Goal: Information Seeking & Learning: Find specific fact

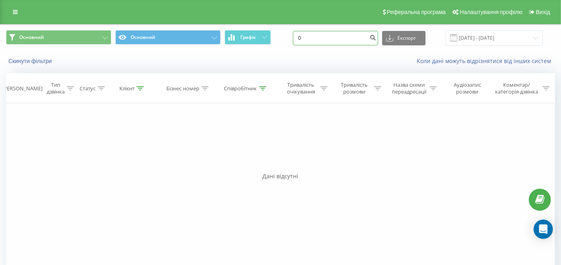
drag, startPoint x: 333, startPoint y: 41, endPoint x: 309, endPoint y: 43, distance: 23.8
click at [296, 40] on div "Основний Основний Графік 0 Експорт .csv .xls .xlsx 22.08.2025 - 22.08.2025" at bounding box center [280, 38] width 549 height 16
paste input "380674661427"
type input "380674661427"
click at [376, 37] on icon "submit" at bounding box center [372, 36] width 7 height 5
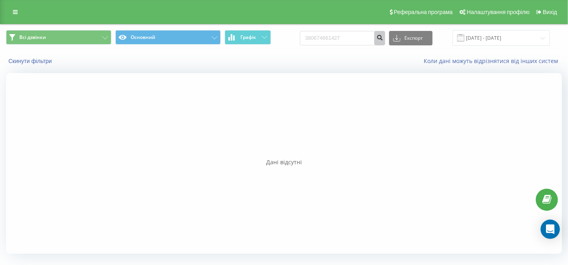
click at [383, 39] on icon "submit" at bounding box center [379, 36] width 7 height 5
drag, startPoint x: 368, startPoint y: 40, endPoint x: 290, endPoint y: 39, distance: 78.0
click at [290, 39] on div "Всі дзвінки Основний Графік 380674661427 Експорт .csv .xls .xlsx 22.05.2025 - 2…" at bounding box center [284, 38] width 556 height 16
type input "0"
click at [383, 39] on icon "submit" at bounding box center [379, 36] width 7 height 5
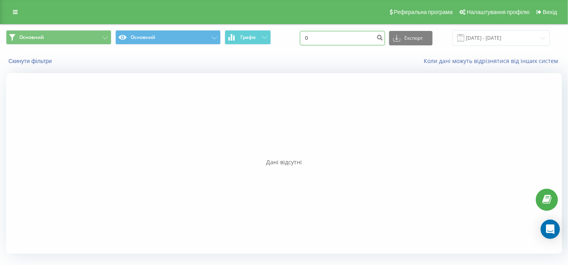
drag, startPoint x: 331, startPoint y: 40, endPoint x: 296, endPoint y: 40, distance: 35.4
click at [296, 40] on div "Основний Основний Графік 0 Експорт .csv .xls .xlsx 22.05.2025 - 22.08.2025" at bounding box center [284, 38] width 556 height 16
click at [383, 39] on icon "submit" at bounding box center [379, 36] width 7 height 5
click at [37, 61] on button "Скинути фільтри" at bounding box center [31, 60] width 50 height 7
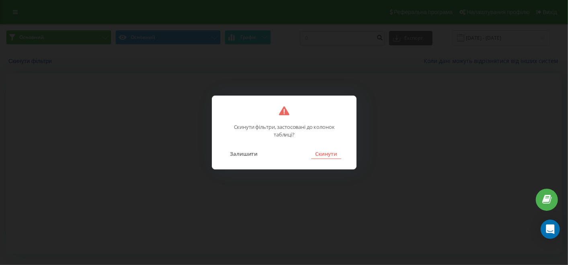
click at [327, 155] on button "Скинути" at bounding box center [326, 154] width 30 height 10
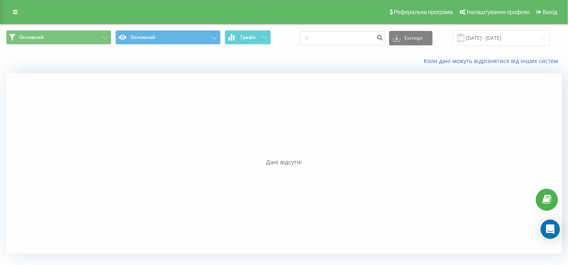
click at [473, 40] on div "[DATE] - [DATE]" at bounding box center [500, 38] width 97 height 16
click at [479, 37] on input "[DATE] - [DATE]" at bounding box center [500, 38] width 97 height 16
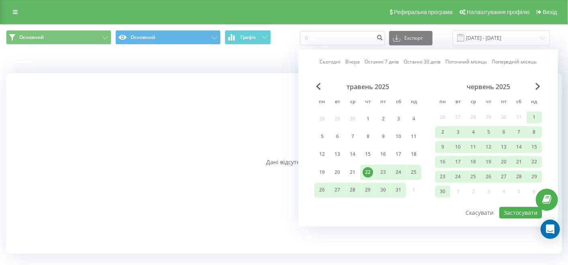
click at [340, 60] on link "Сьогодні" at bounding box center [329, 62] width 21 height 8
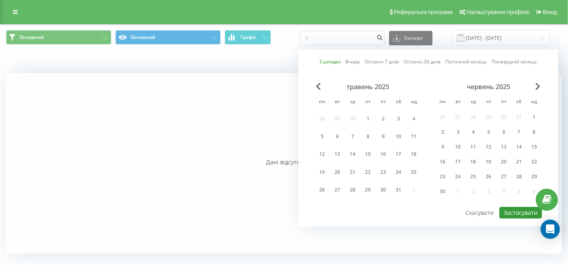
click at [522, 207] on button "Застосувати" at bounding box center [520, 213] width 43 height 12
type input "[DATE] - [DATE]"
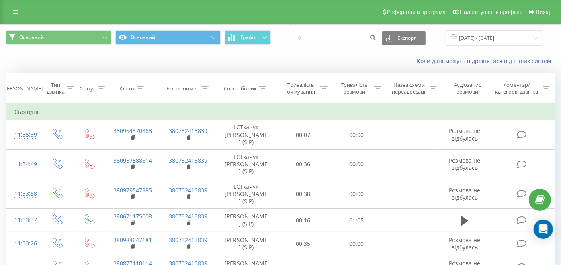
click at [261, 87] on icon at bounding box center [262, 88] width 7 height 4
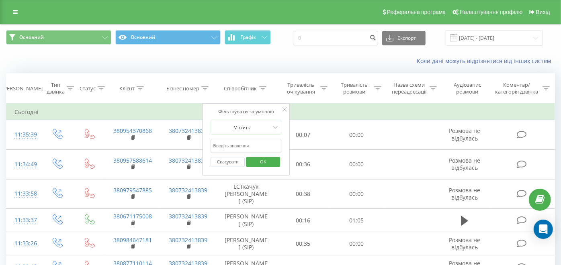
click at [251, 145] on input "text" at bounding box center [246, 146] width 71 height 14
type input "ткачук"
click at [260, 161] on span "OK" at bounding box center [263, 162] width 23 height 12
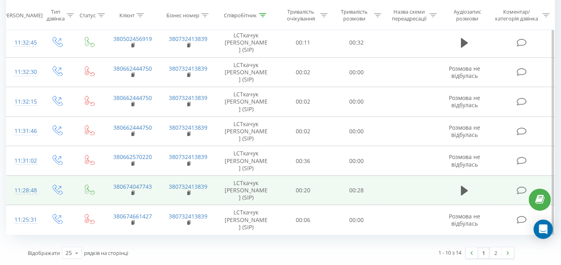
scroll to position [252, 0]
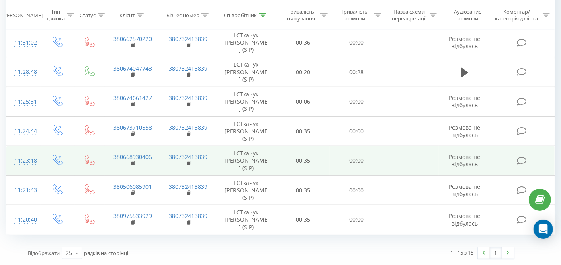
scroll to position [436, 0]
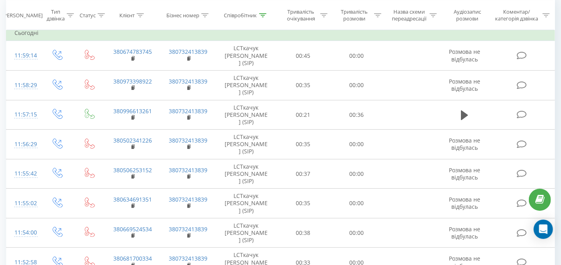
scroll to position [45, 0]
